Goal: Task Accomplishment & Management: Manage account settings

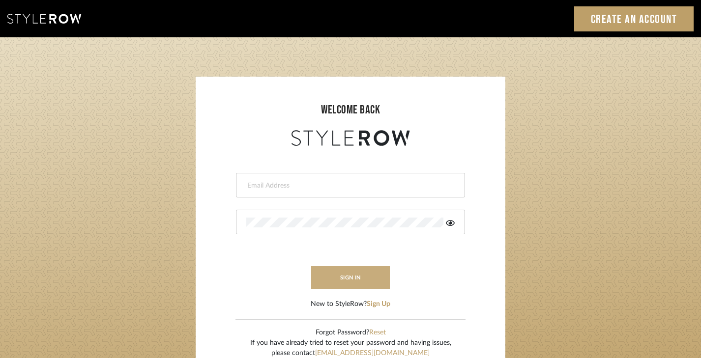
type input "madeleine@jenmauldindesign.com"
click at [360, 283] on button "sign in" at bounding box center [350, 277] width 79 height 23
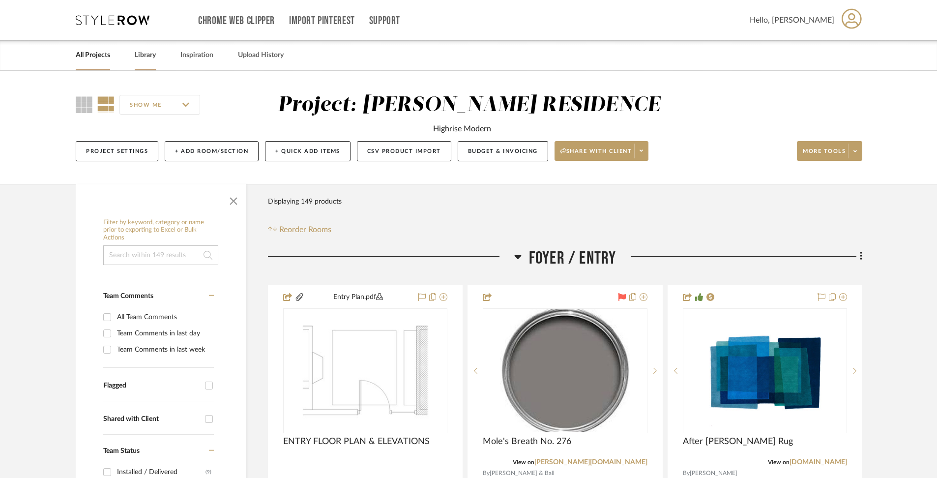
click at [142, 56] on link "Library" at bounding box center [145, 55] width 21 height 13
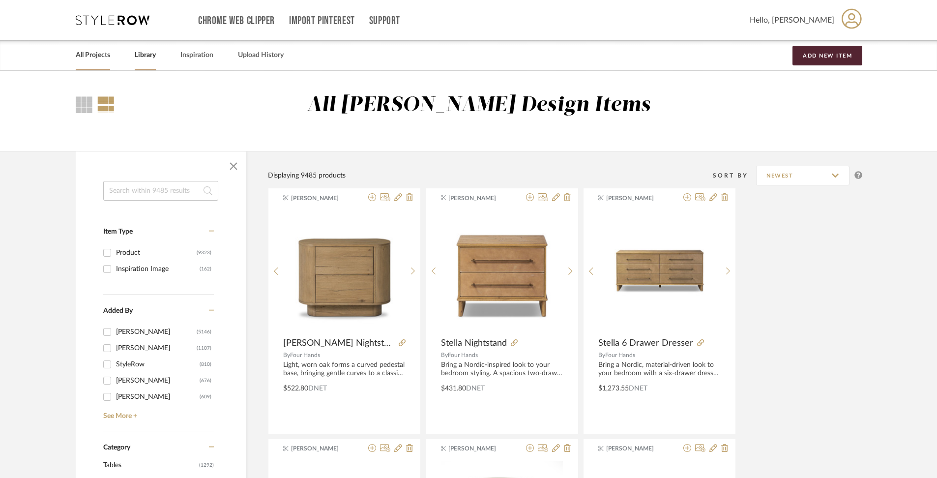
click at [85, 60] on link "All Projects" at bounding box center [93, 55] width 34 height 13
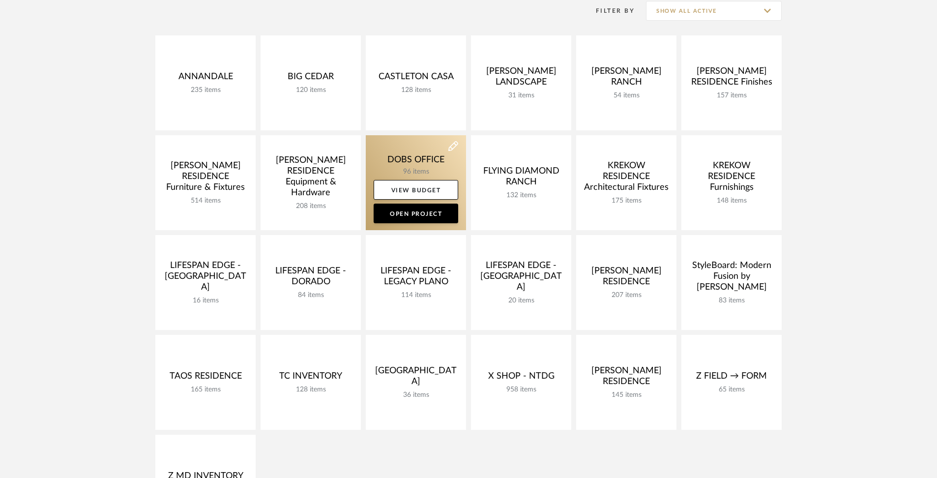
scroll to position [211, 0]
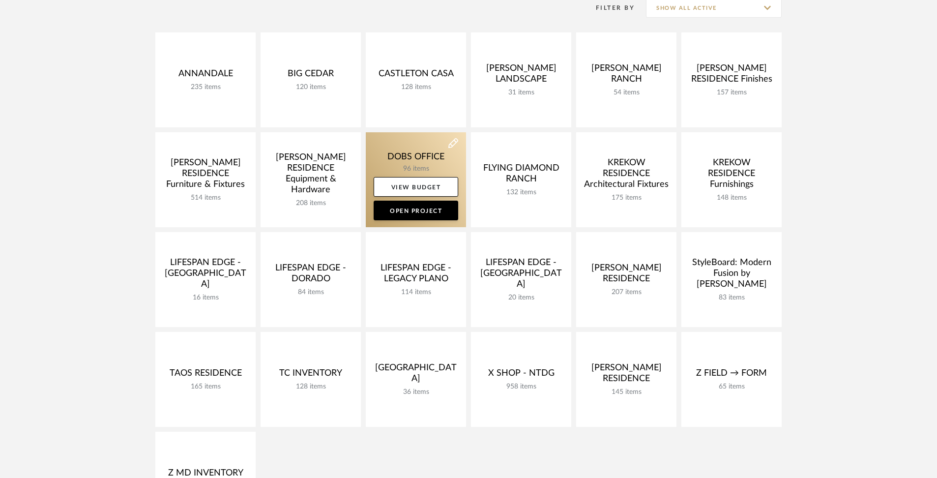
click at [407, 142] on link at bounding box center [416, 179] width 100 height 95
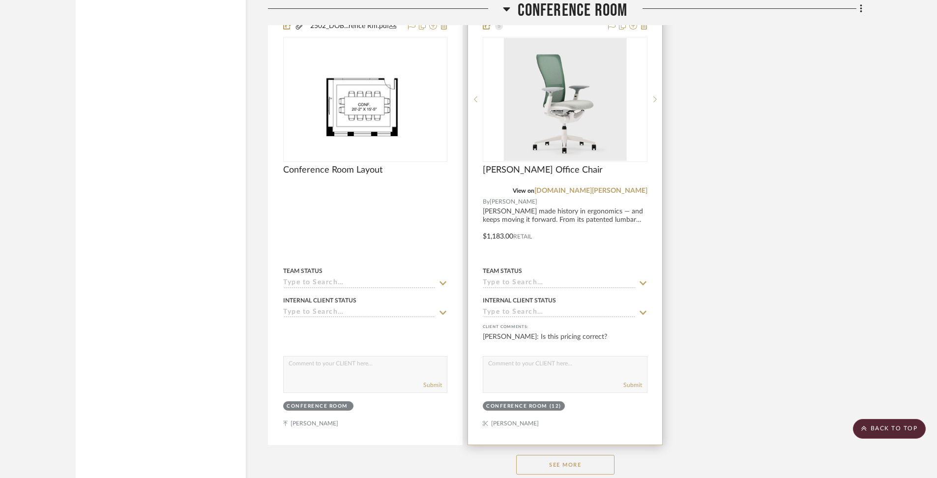
scroll to position [2090, 0]
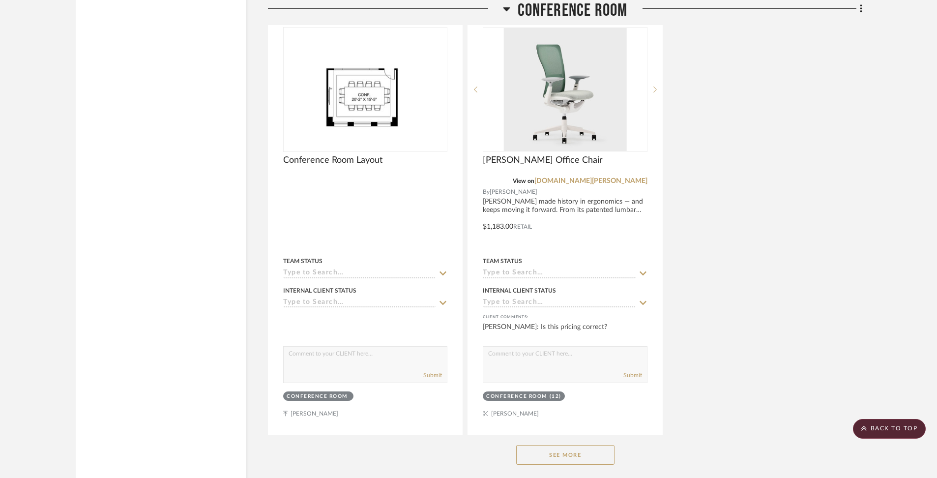
click at [548, 446] on button "See More" at bounding box center [565, 455] width 98 height 20
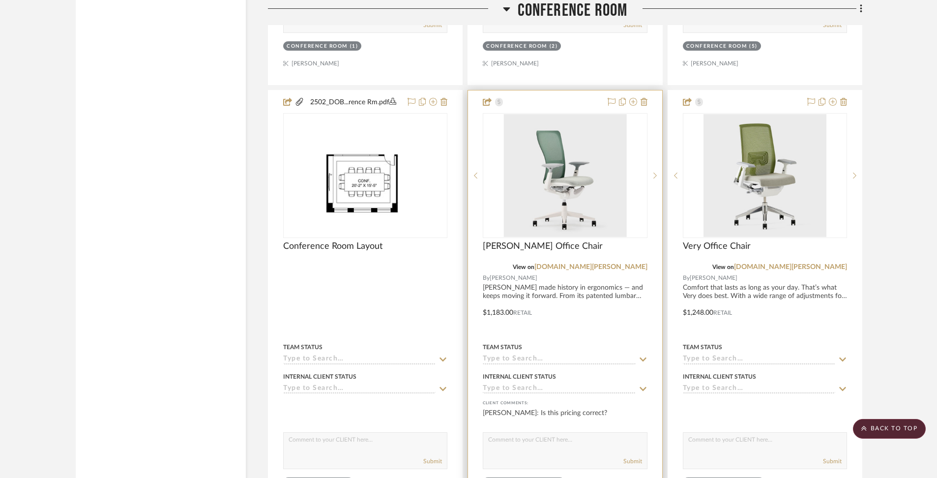
scroll to position [2021, 0]
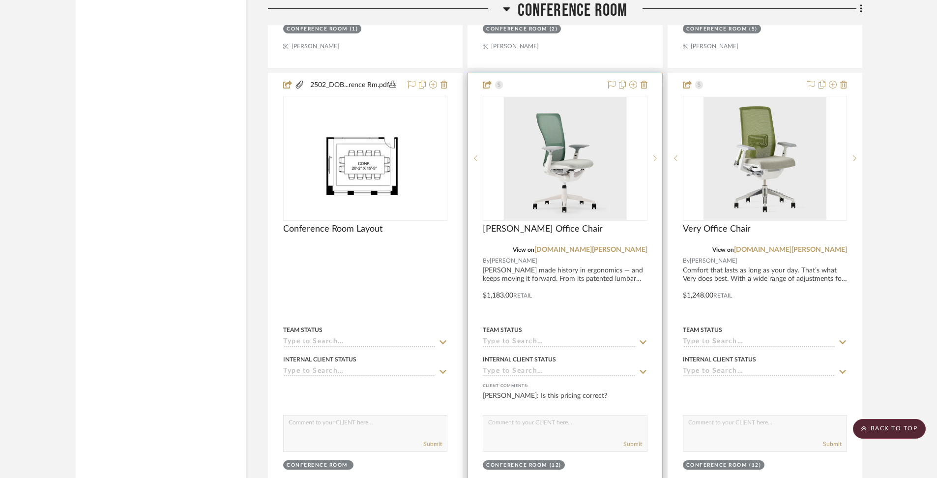
click at [620, 279] on div at bounding box center [565, 288] width 194 height 430
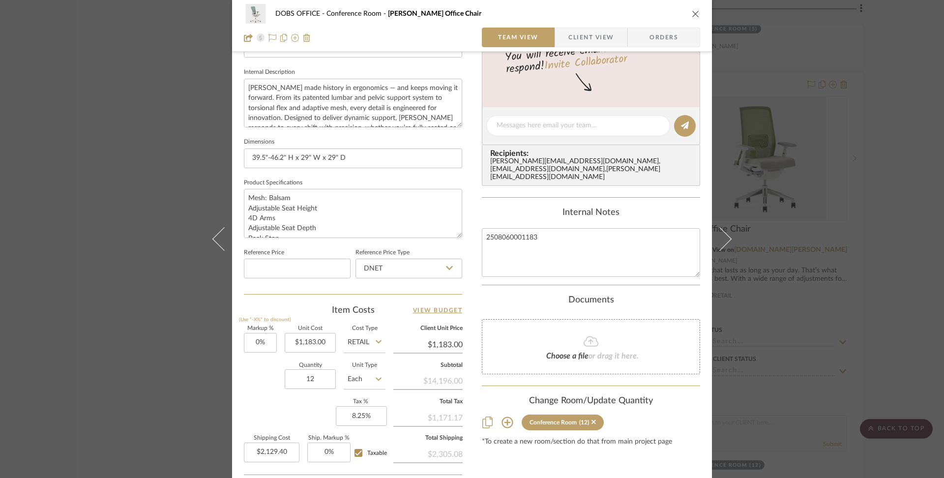
scroll to position [378, 0]
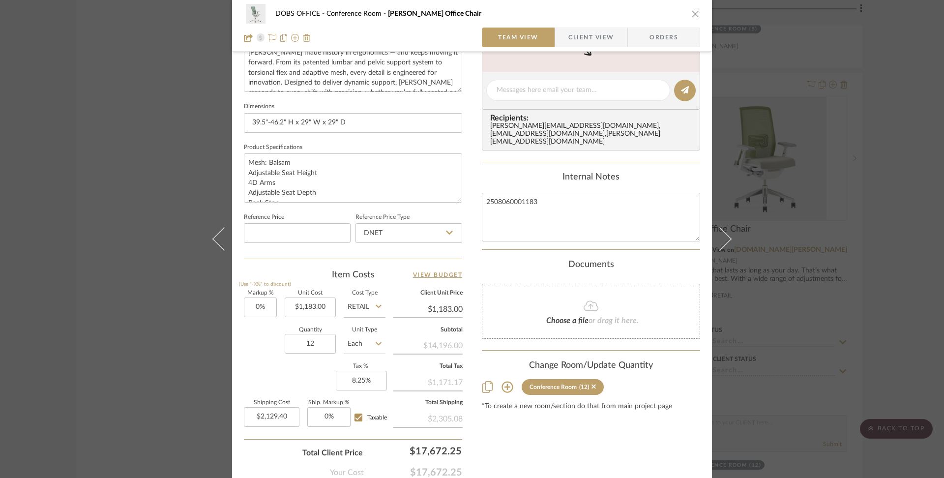
click at [691, 13] on icon "close" at bounding box center [695, 14] width 8 height 8
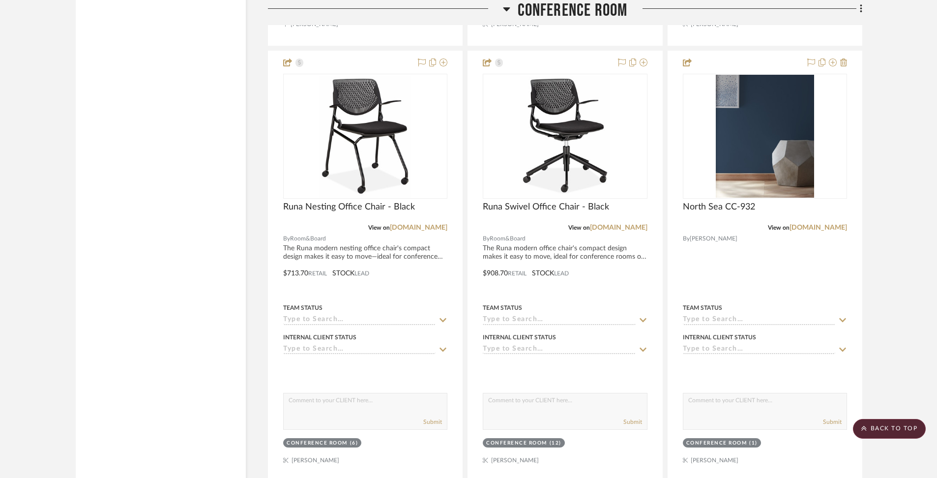
scroll to position [2479, 0]
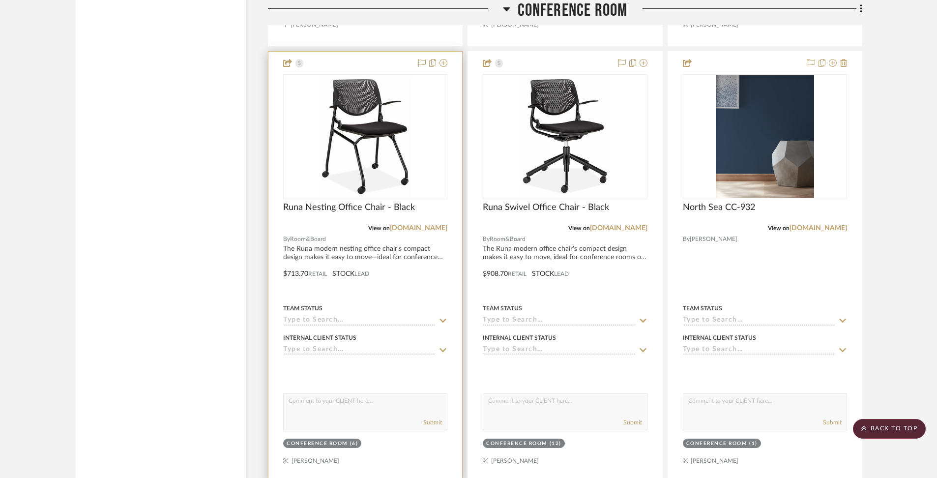
click at [357, 249] on div at bounding box center [365, 267] width 194 height 430
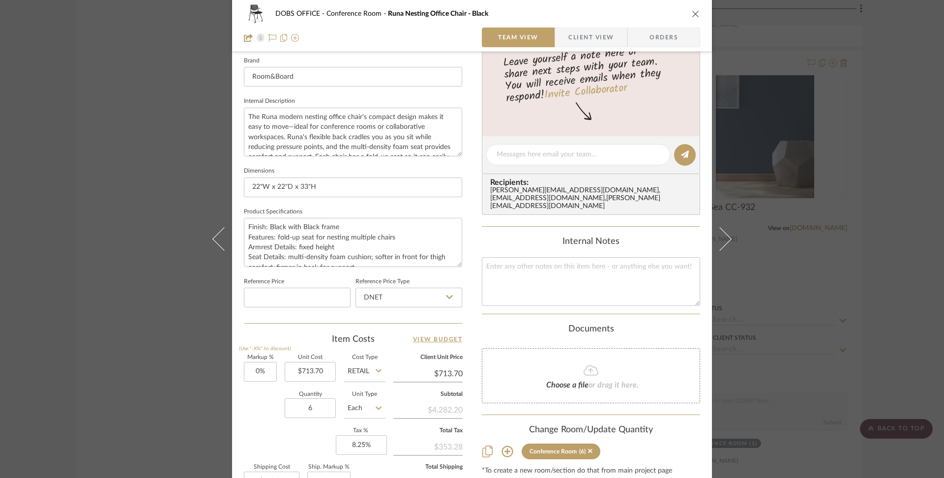
scroll to position [329, 0]
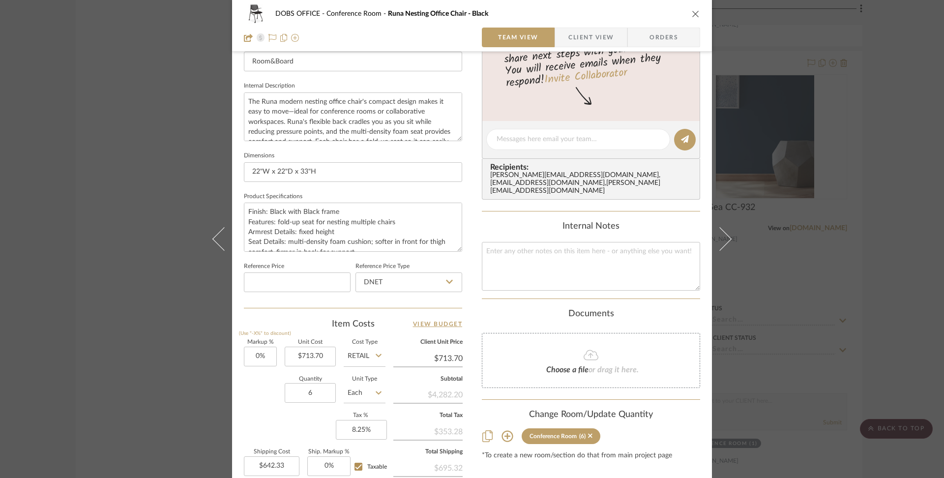
click at [691, 13] on icon "close" at bounding box center [695, 14] width 8 height 8
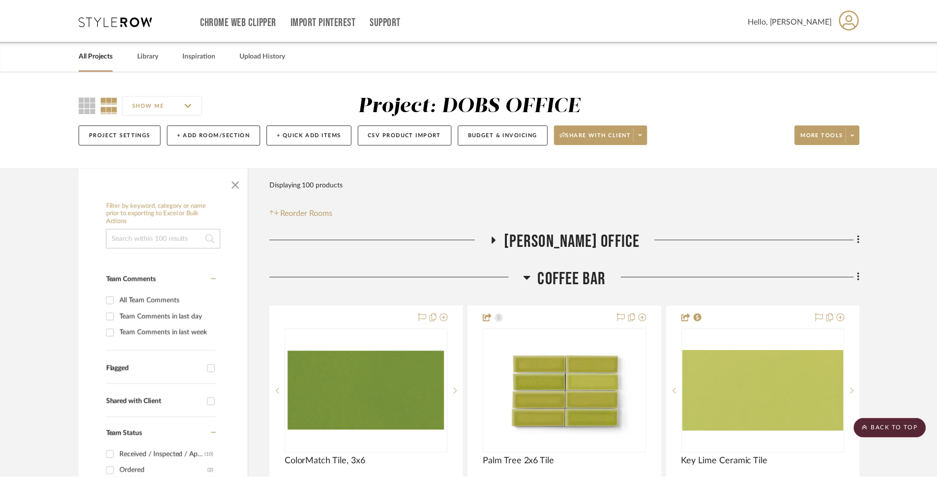
scroll to position [2479, 0]
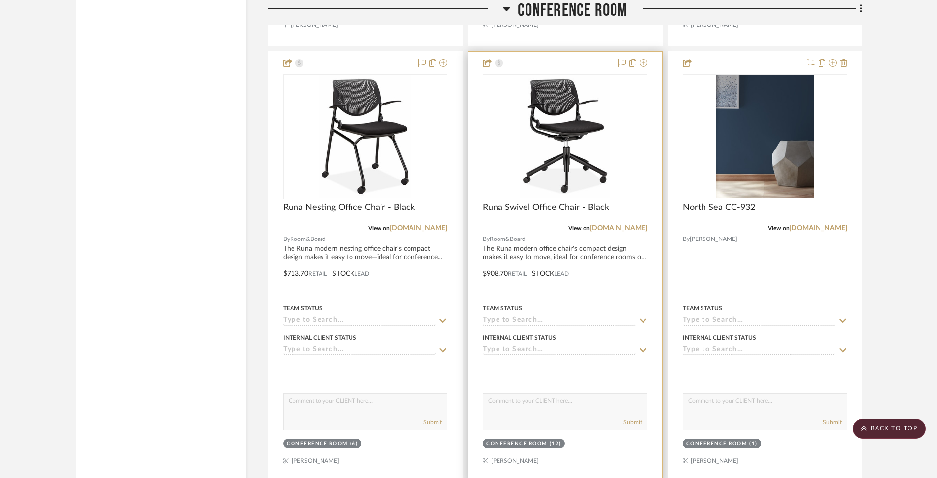
click at [528, 266] on div at bounding box center [565, 267] width 194 height 430
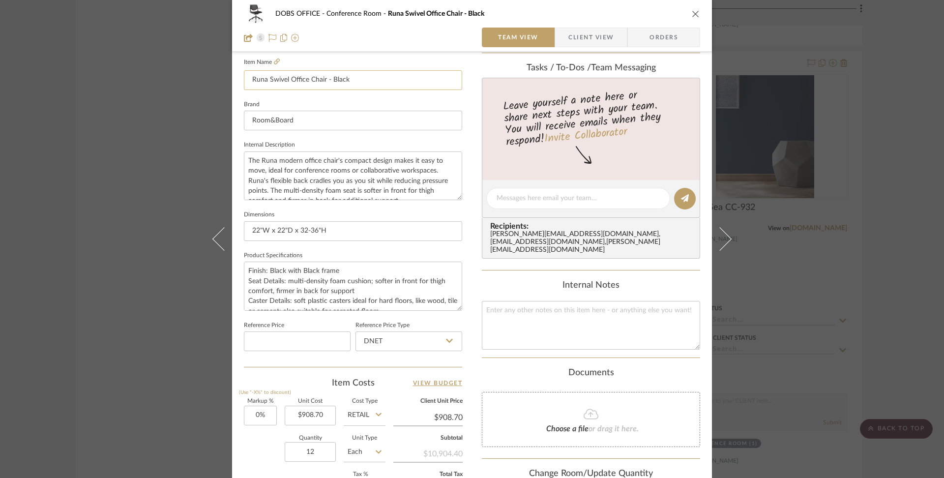
scroll to position [277, 0]
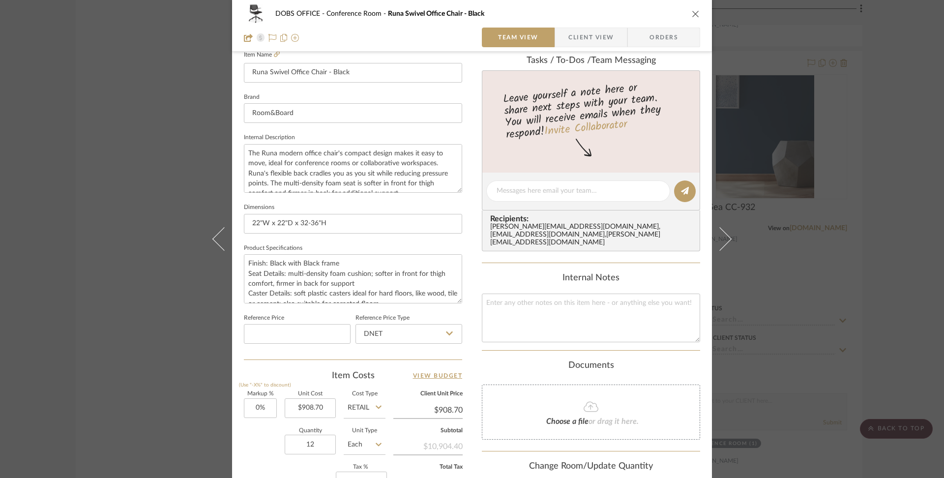
click at [691, 9] on button "close" at bounding box center [695, 13] width 9 height 9
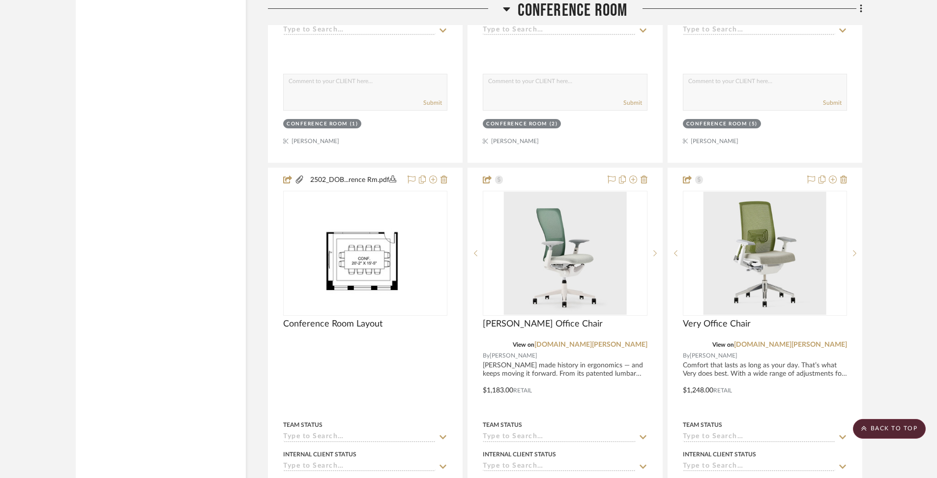
scroll to position [1940, 0]
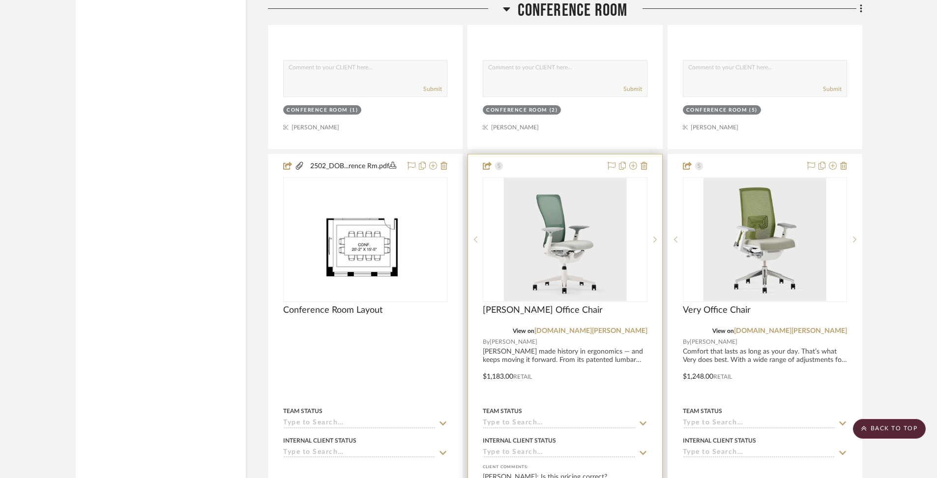
click at [528, 352] on div at bounding box center [565, 369] width 194 height 430
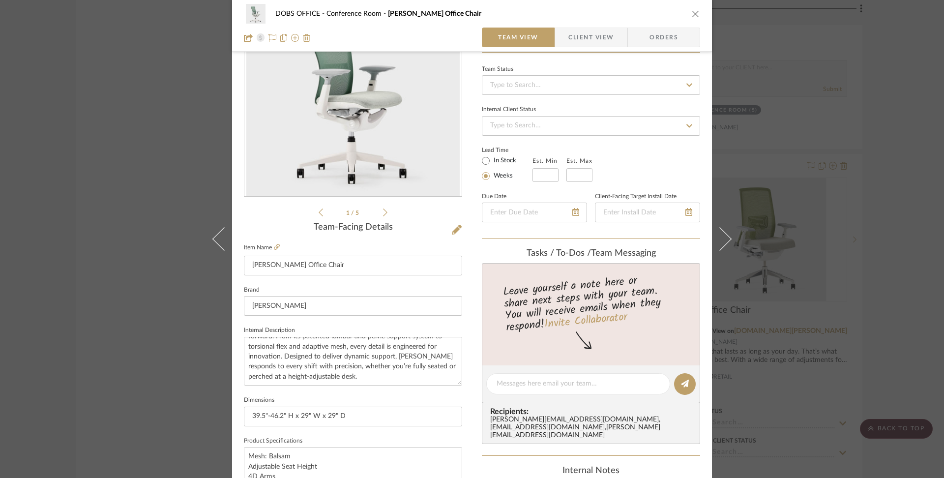
scroll to position [61, 0]
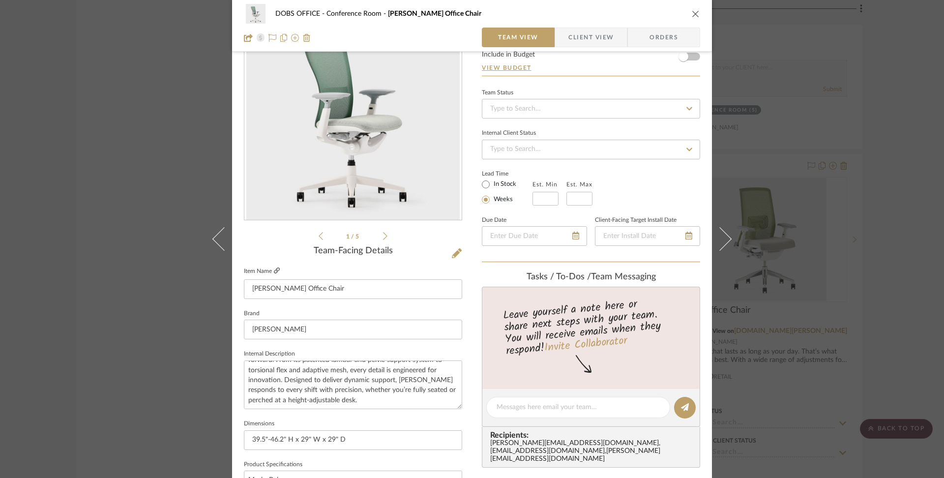
click at [276, 269] on icon at bounding box center [277, 270] width 6 height 6
click at [692, 12] on icon "close" at bounding box center [695, 14] width 8 height 8
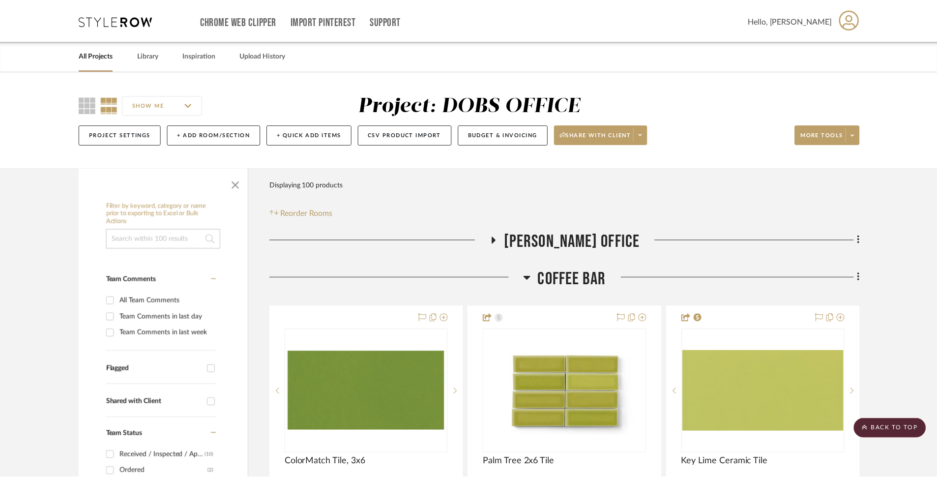
scroll to position [1940, 0]
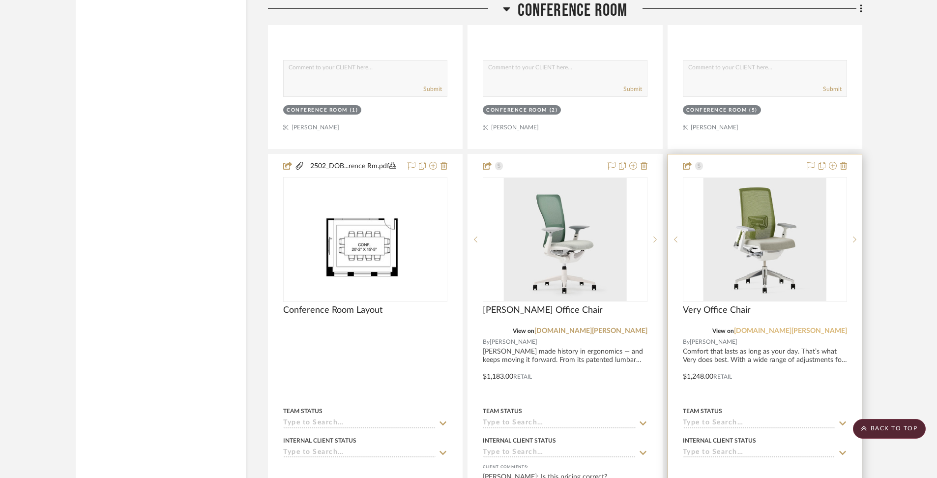
click at [810, 327] on link "store.haworth.com" at bounding box center [790, 330] width 113 height 7
click at [787, 345] on div at bounding box center [765, 369] width 194 height 430
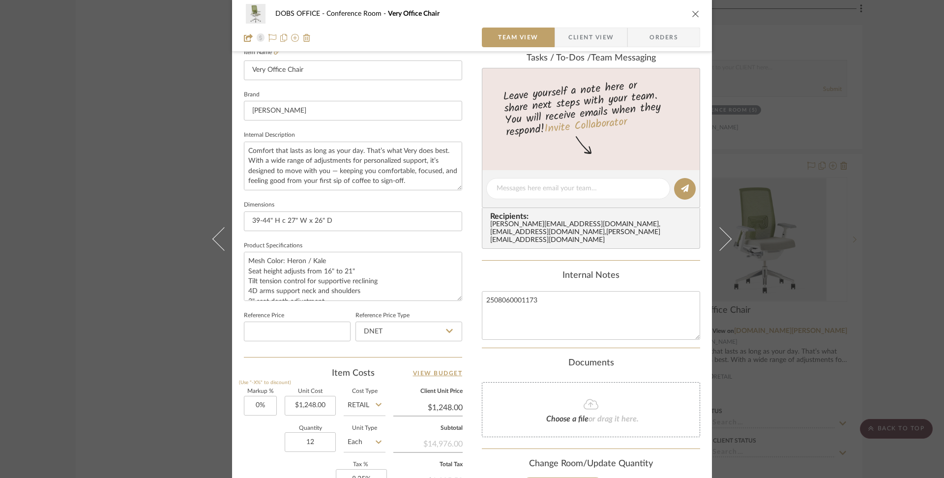
scroll to position [309, 0]
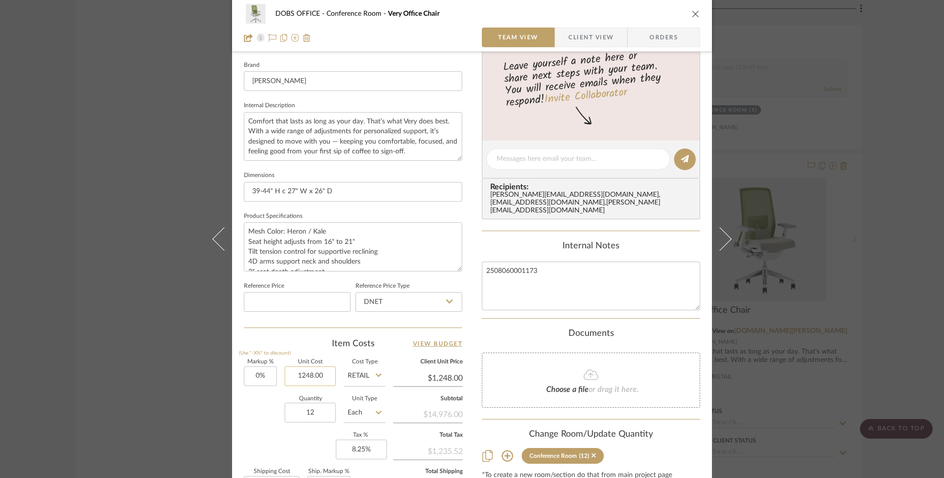
click at [305, 374] on input "1248.00" at bounding box center [310, 376] width 51 height 20
type input "$1,173.00"
click at [473, 370] on div "DOBS OFFICE Conference Room Very Office Chair Team View Client View Orders 1 / …" at bounding box center [472, 152] width 480 height 908
type input "$1,173.00"
type input "$2,111.40"
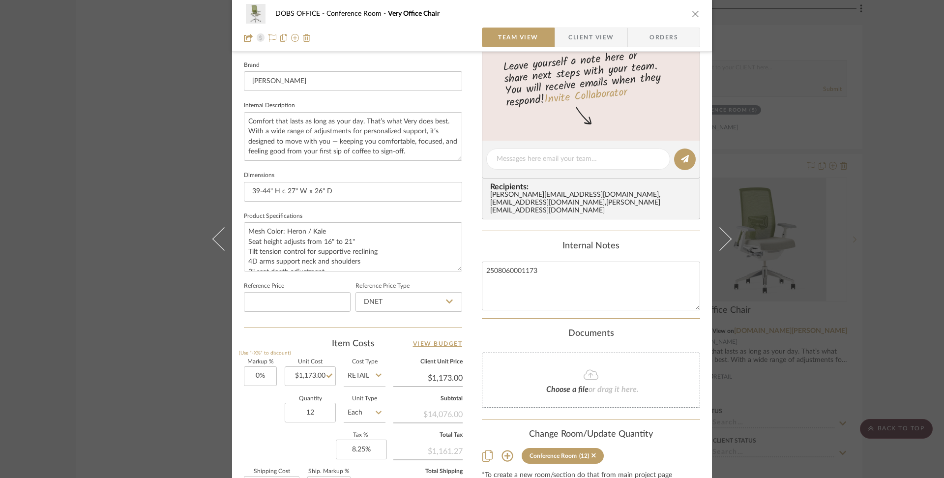
click at [695, 15] on icon "close" at bounding box center [695, 14] width 8 height 8
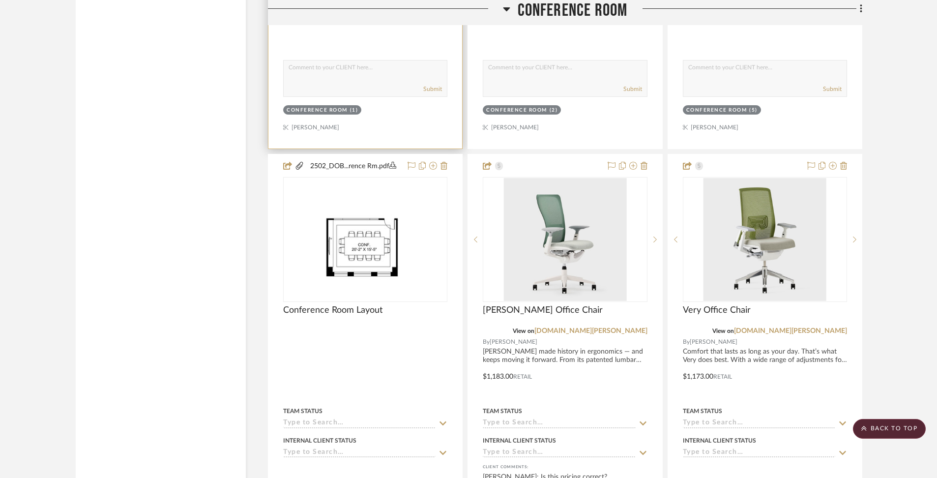
scroll to position [0, 0]
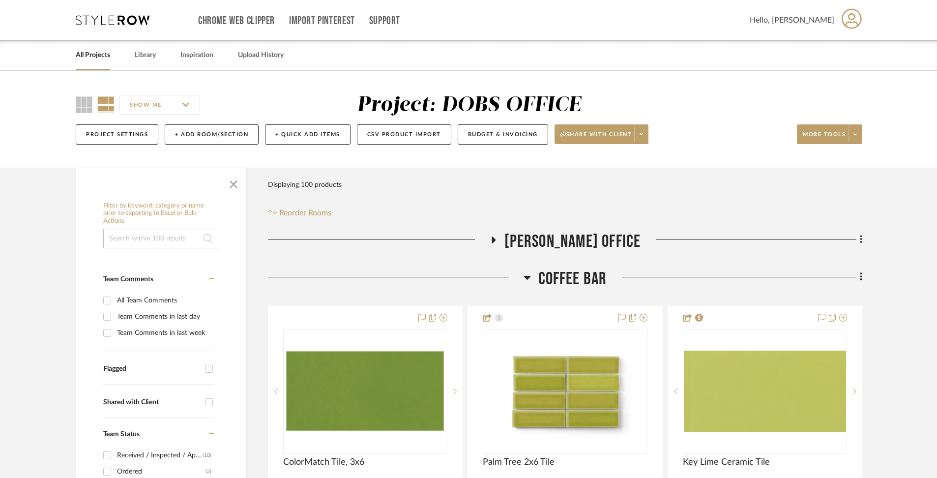
click at [79, 47] on div "All Projects" at bounding box center [93, 55] width 34 height 30
click at [86, 59] on link "All Projects" at bounding box center [93, 55] width 34 height 13
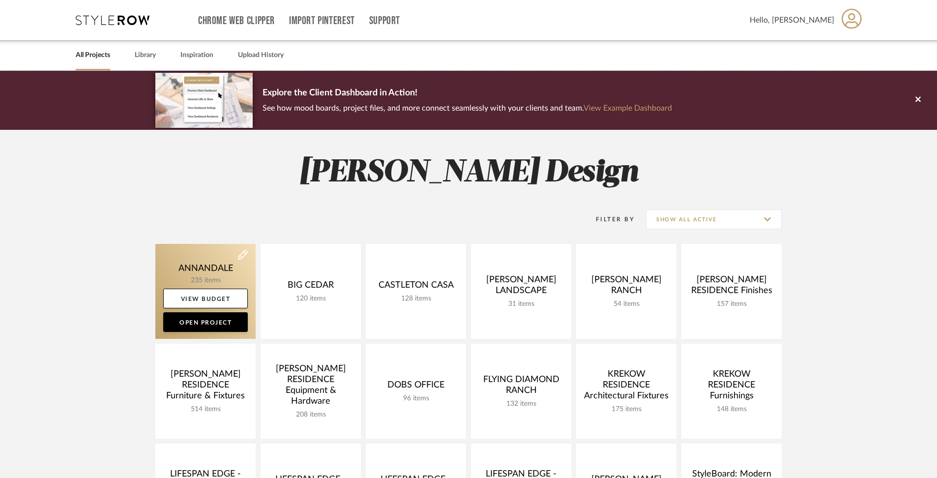
click at [198, 270] on link at bounding box center [205, 291] width 100 height 95
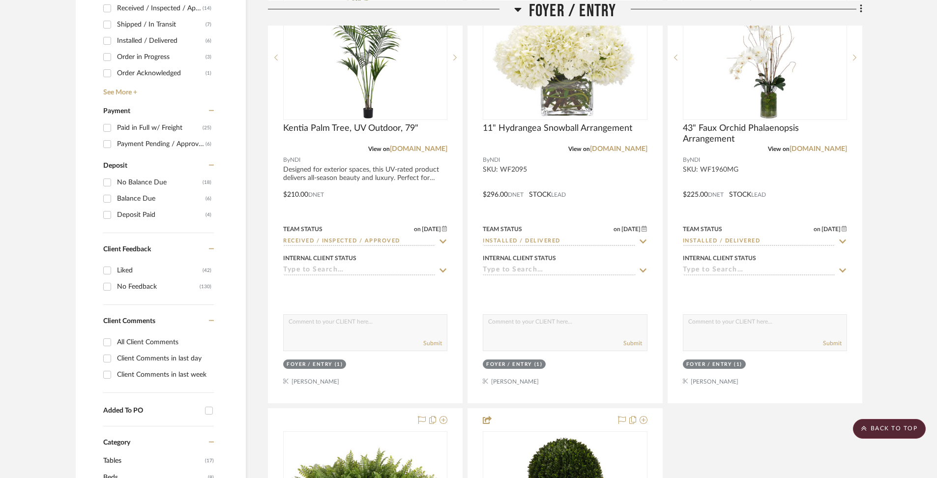
scroll to position [239, 0]
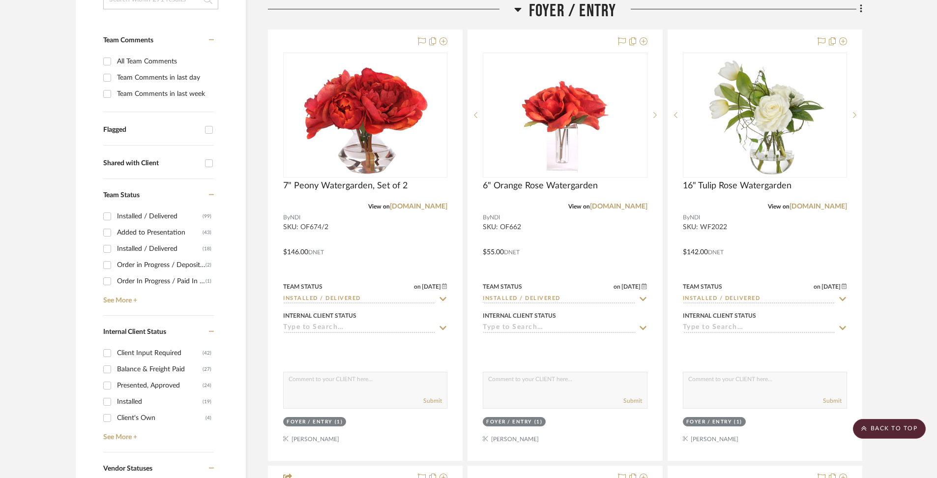
click at [518, 7] on icon at bounding box center [517, 9] width 7 height 12
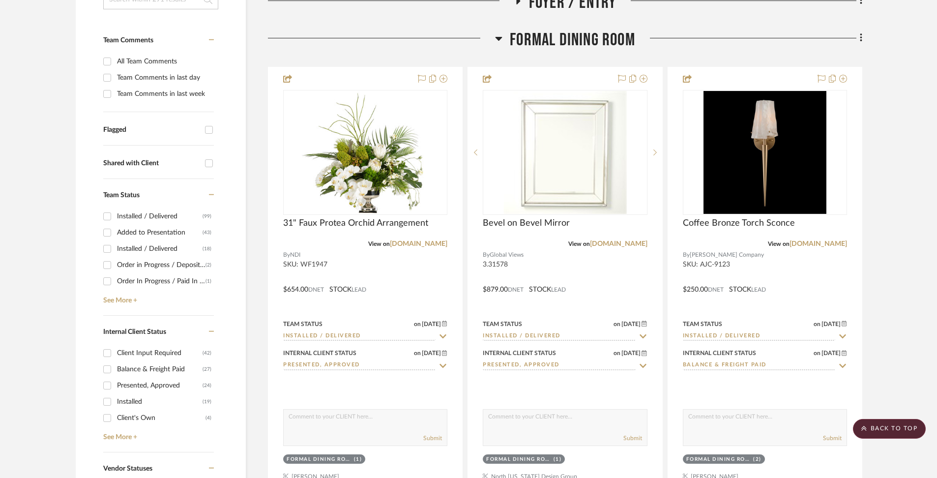
click at [507, 38] on h3 "Formal Dining Room" at bounding box center [565, 39] width 140 height 21
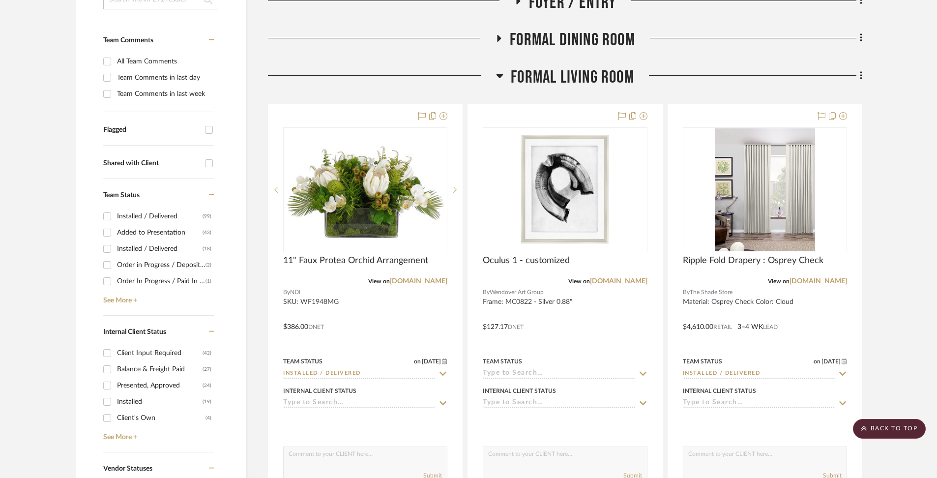
click at [501, 80] on icon at bounding box center [499, 76] width 7 height 12
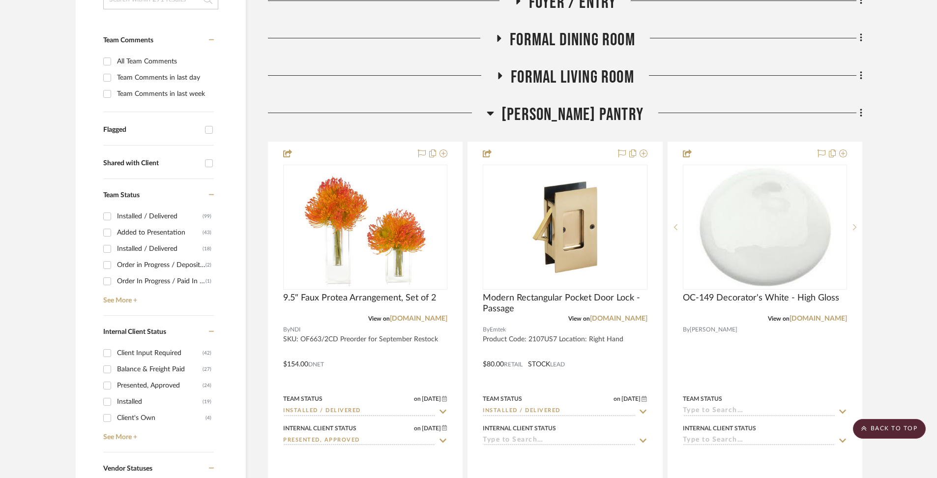
click at [494, 117] on icon at bounding box center [490, 113] width 7 height 12
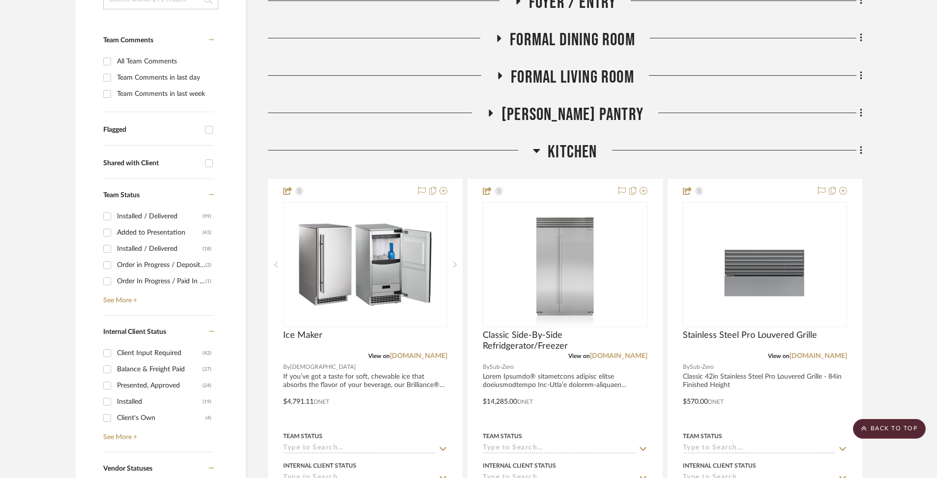
click at [535, 151] on icon at bounding box center [536, 151] width 7 height 4
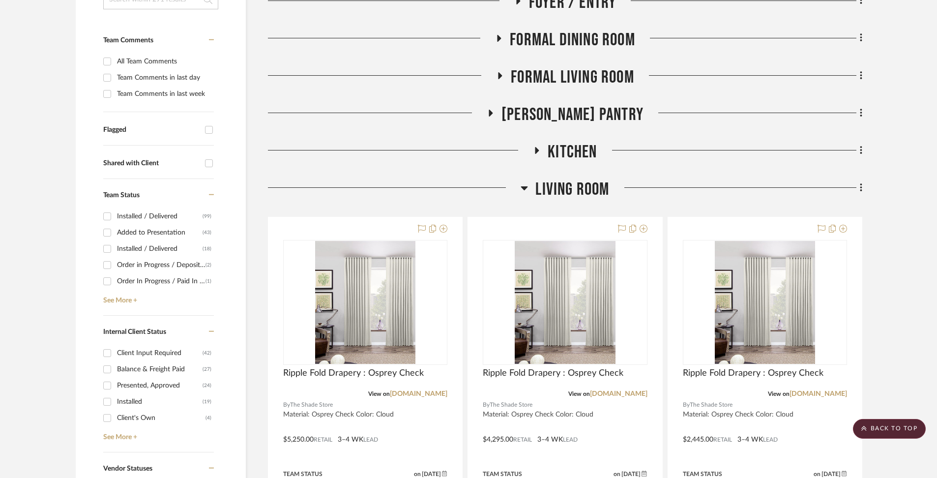
click at [532, 188] on h3 "Living Room" at bounding box center [564, 189] width 88 height 21
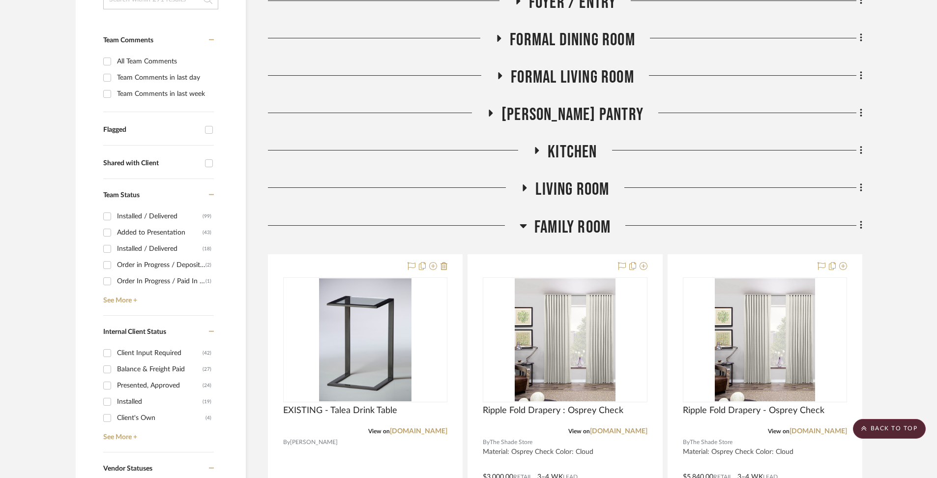
click at [547, 228] on span "FAMILY ROOM" at bounding box center [572, 227] width 76 height 21
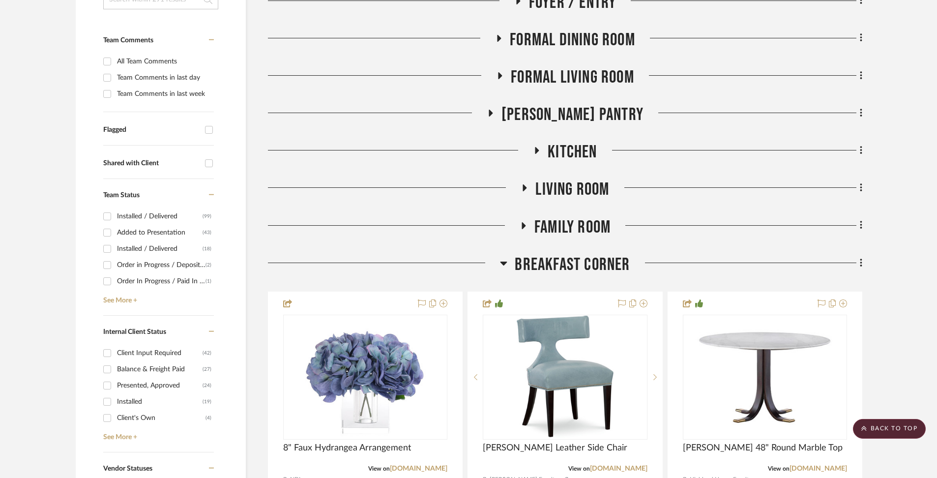
click at [544, 264] on span "BREAKFAST CORNER" at bounding box center [572, 264] width 115 height 21
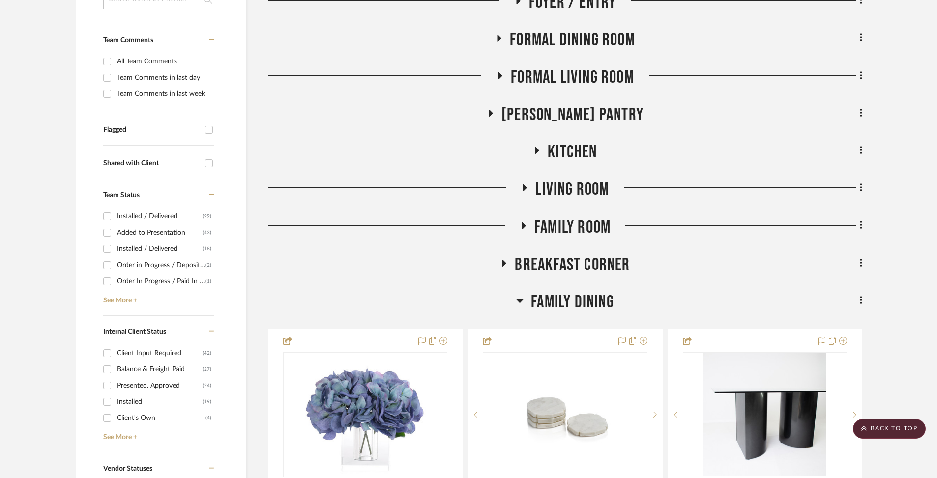
click at [538, 299] on span "Family Dining" at bounding box center [572, 301] width 83 height 21
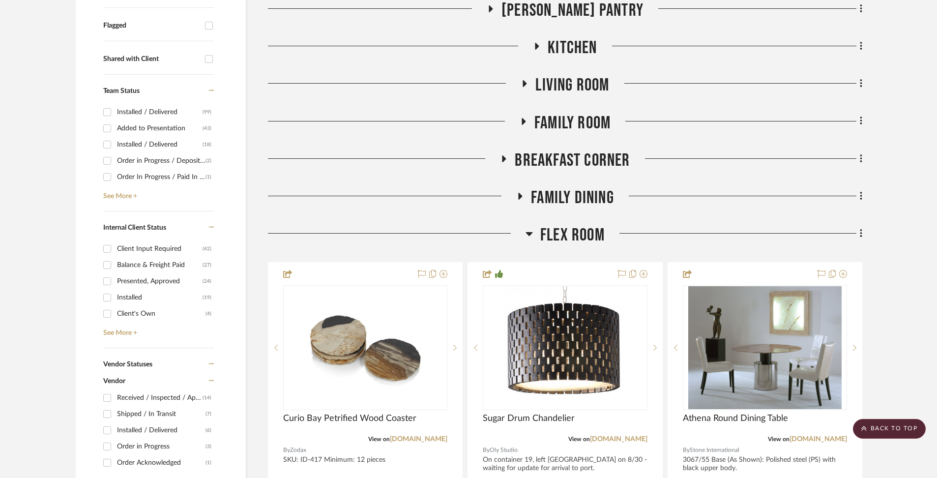
scroll to position [344, 0]
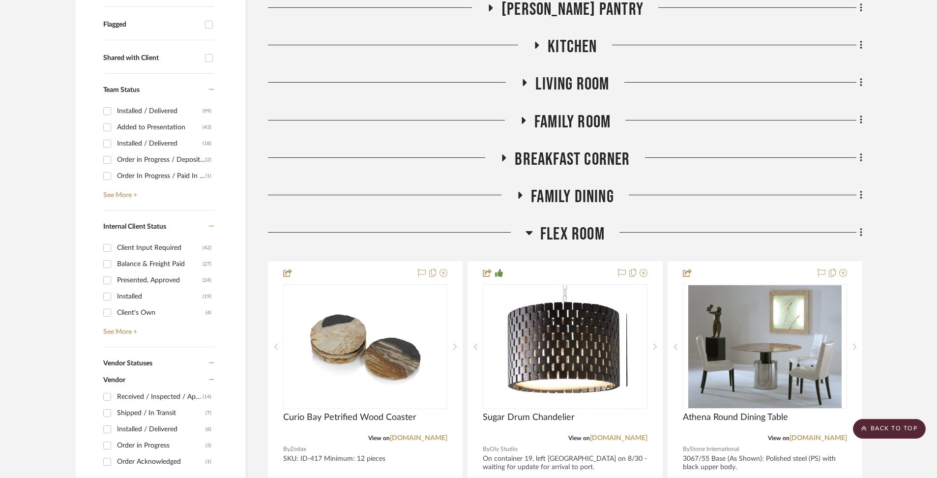
click at [550, 233] on span "Flex Room" at bounding box center [572, 234] width 64 height 21
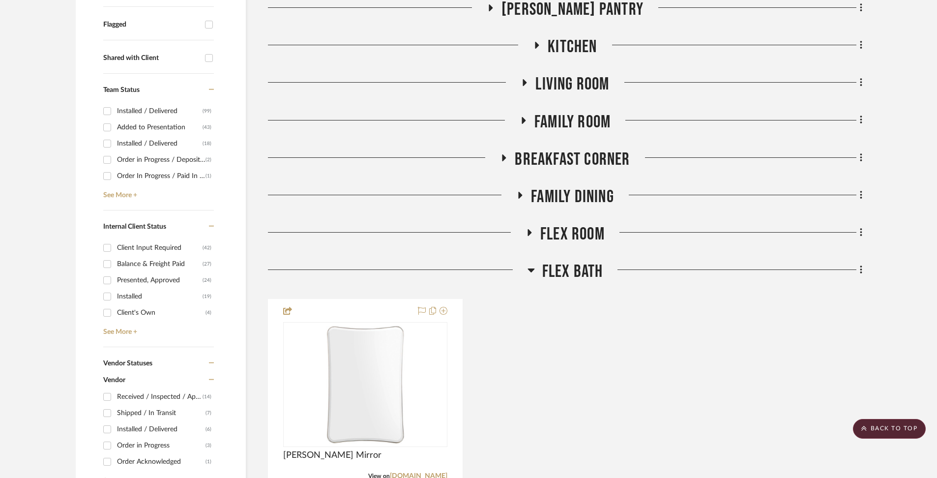
click at [554, 268] on span "Flex Bath" at bounding box center [572, 271] width 61 height 21
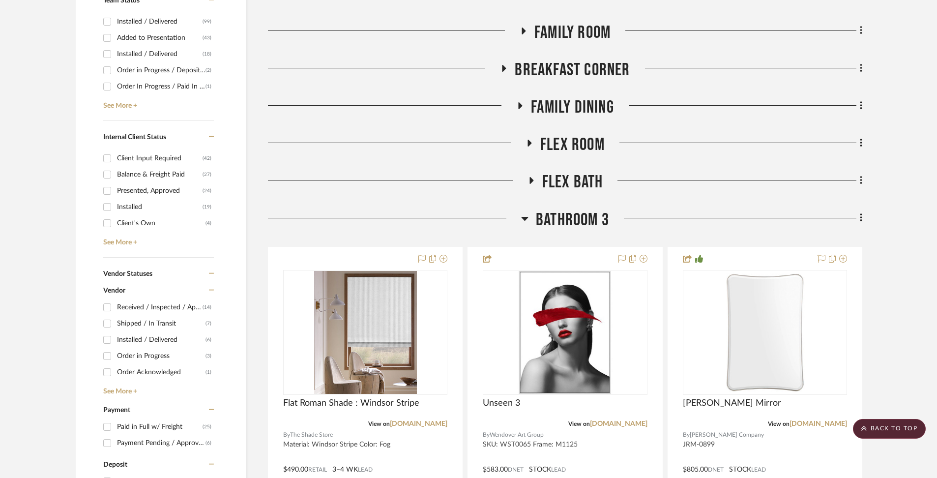
scroll to position [459, 0]
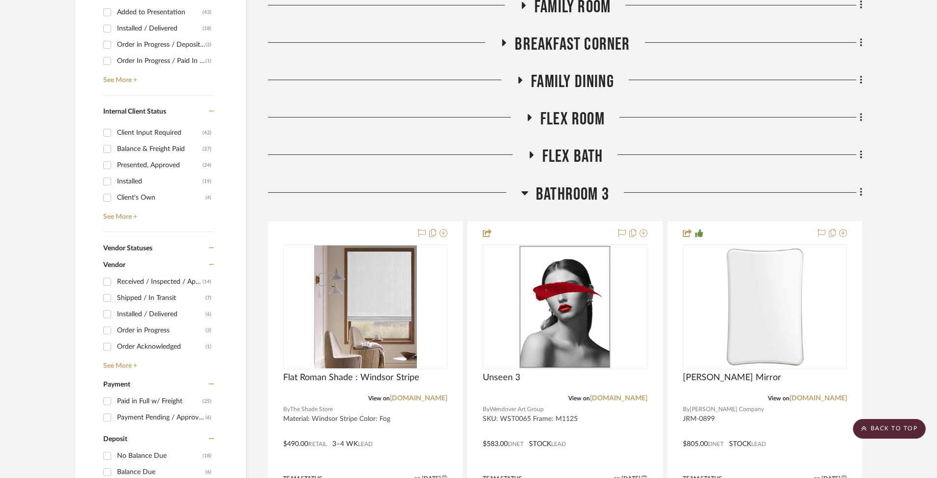
click at [574, 195] on span "Bathroom 3" at bounding box center [572, 194] width 73 height 21
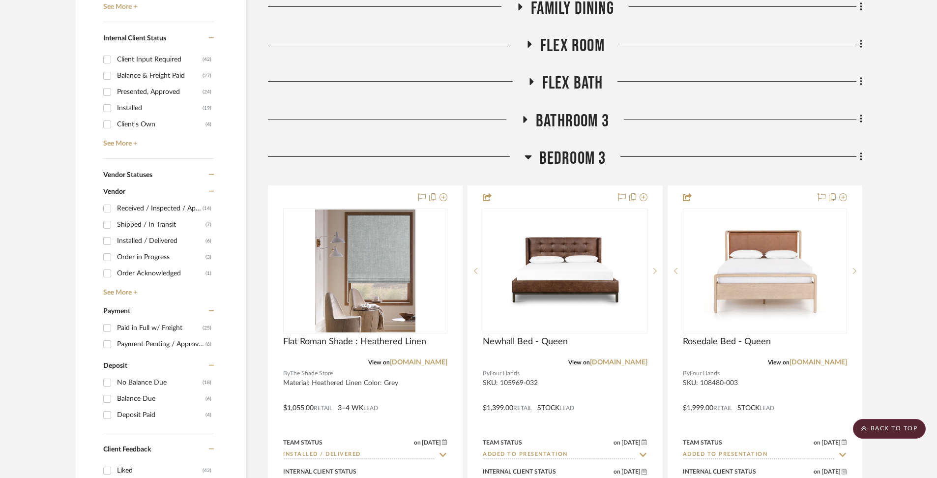
scroll to position [533, 0]
click at [576, 166] on span "Bedroom 3" at bounding box center [572, 157] width 67 height 21
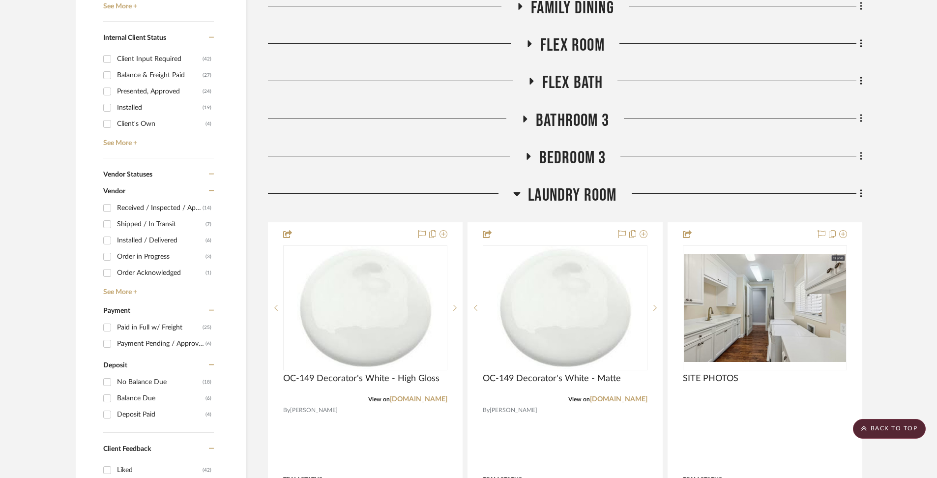
click at [574, 195] on span "Laundry Room" at bounding box center [572, 195] width 88 height 21
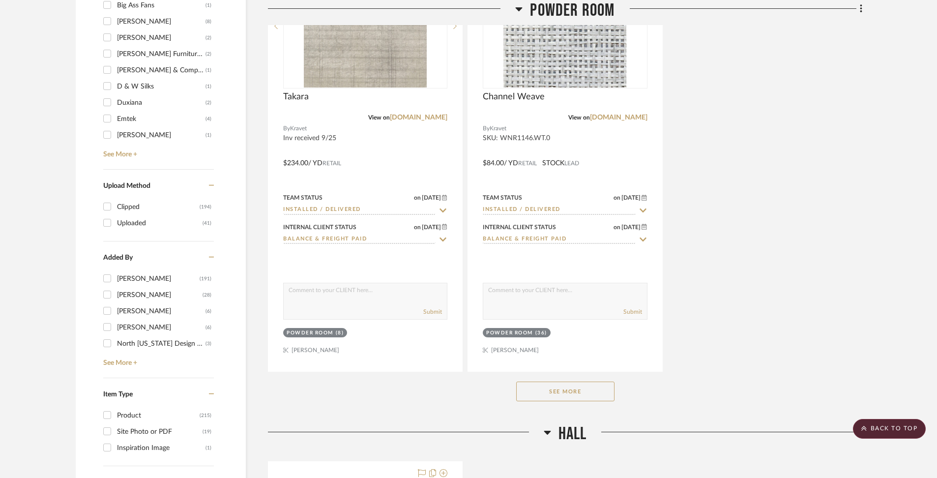
scroll to position [1726, 0]
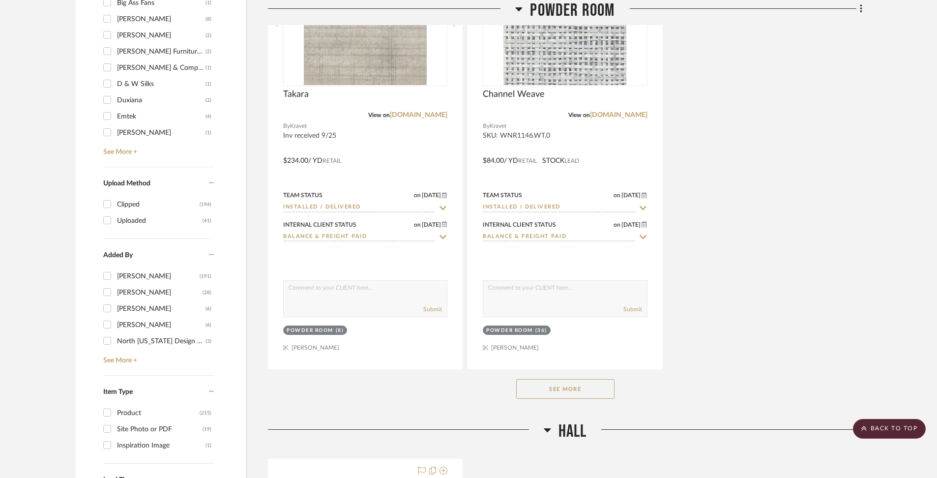
click at [587, 386] on button "See More" at bounding box center [565, 389] width 98 height 20
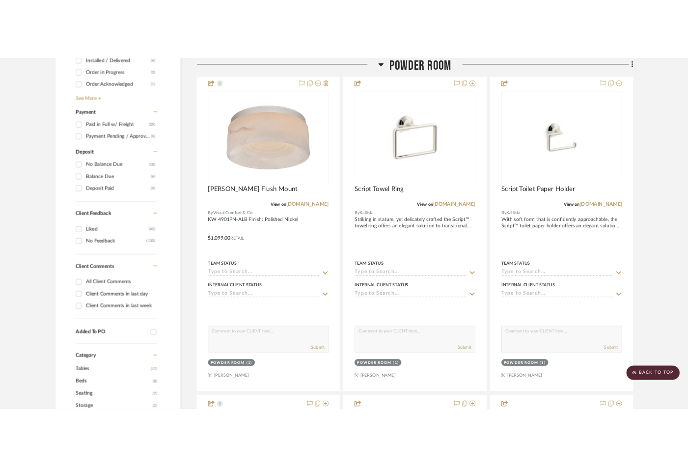
scroll to position [771, 0]
